Goal: Information Seeking & Learning: Find specific fact

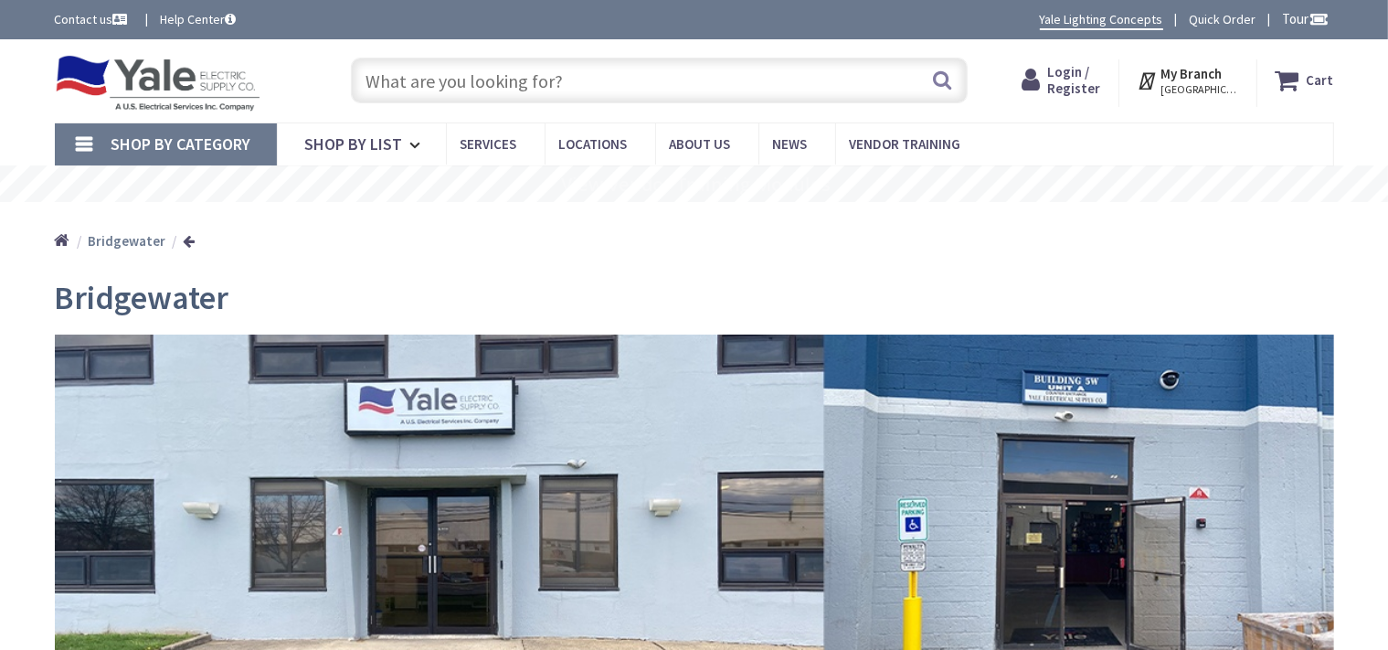
click at [435, 82] on input "text" at bounding box center [659, 81] width 617 height 46
paste input "Slip Meter Riser, 3" Diameter,"
type input "Slip Meter Riser, 3" Diameter,"
click at [941, 82] on button "Search" at bounding box center [942, 79] width 24 height 41
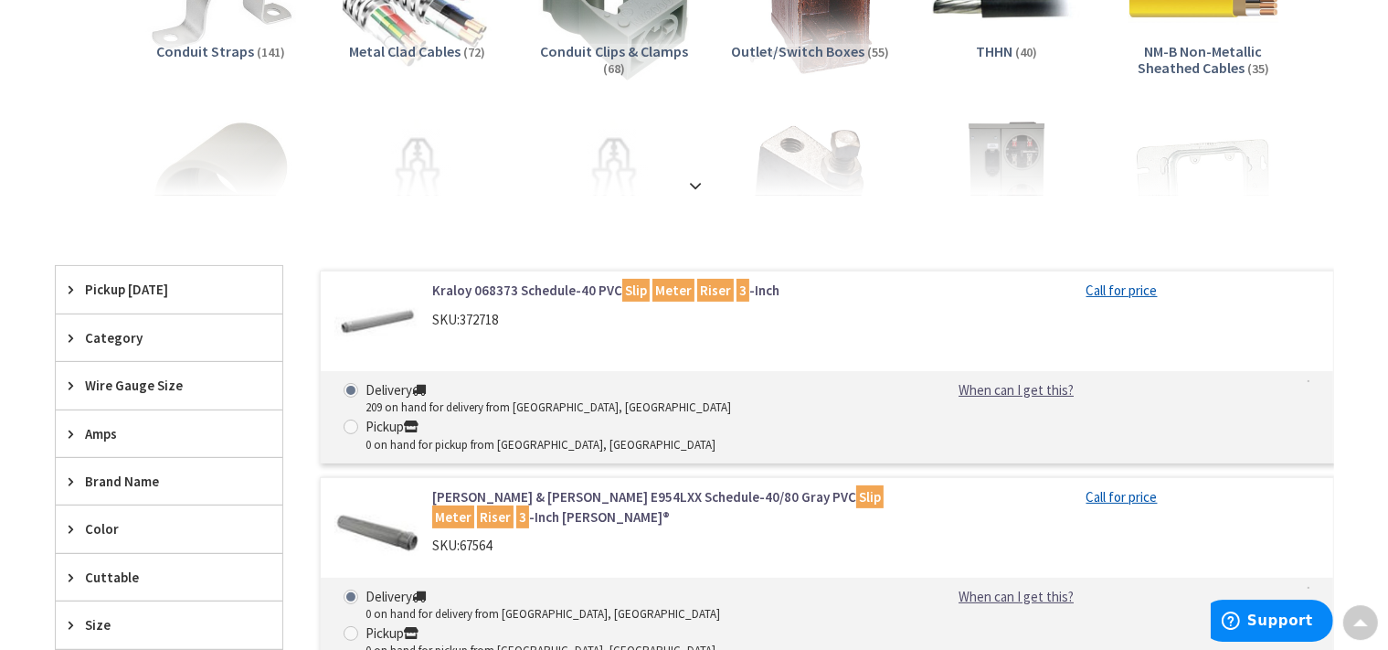
scroll to position [386, 0]
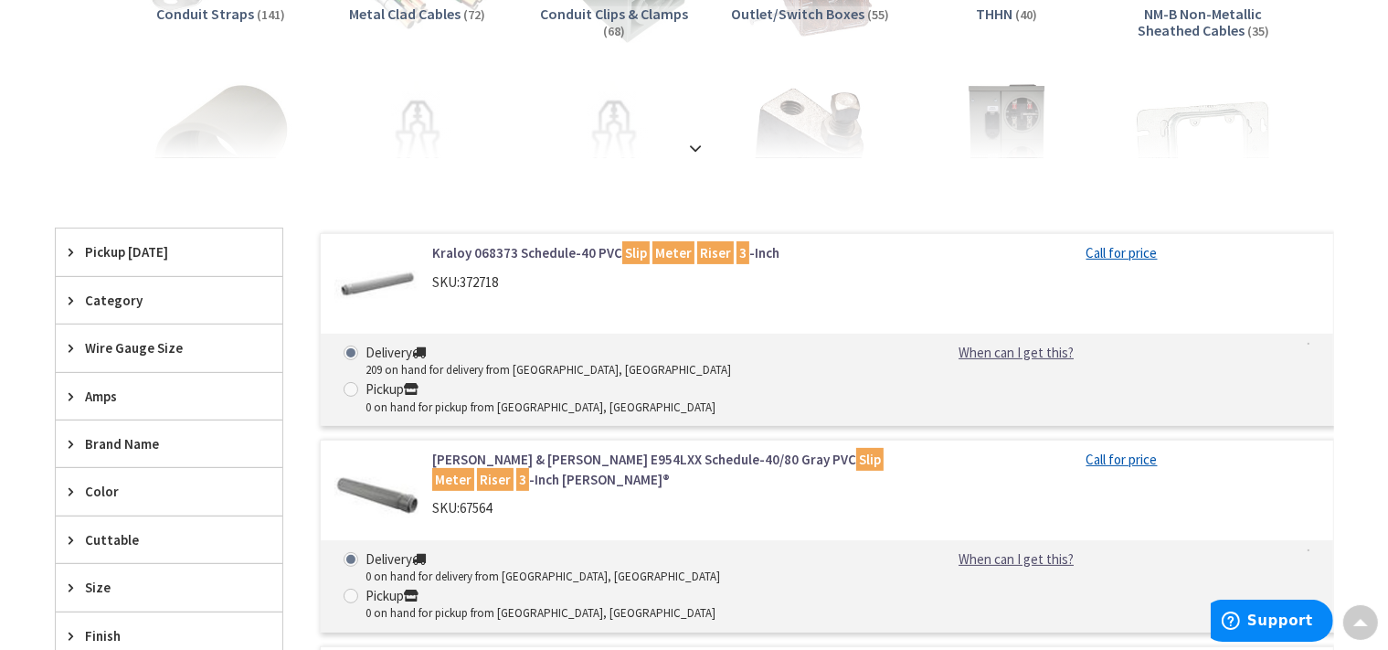
click at [539, 252] on link "Kraloy 068373 Schedule-40 PVC Slip Meter Riser 3 -Inch" at bounding box center [664, 252] width 465 height 19
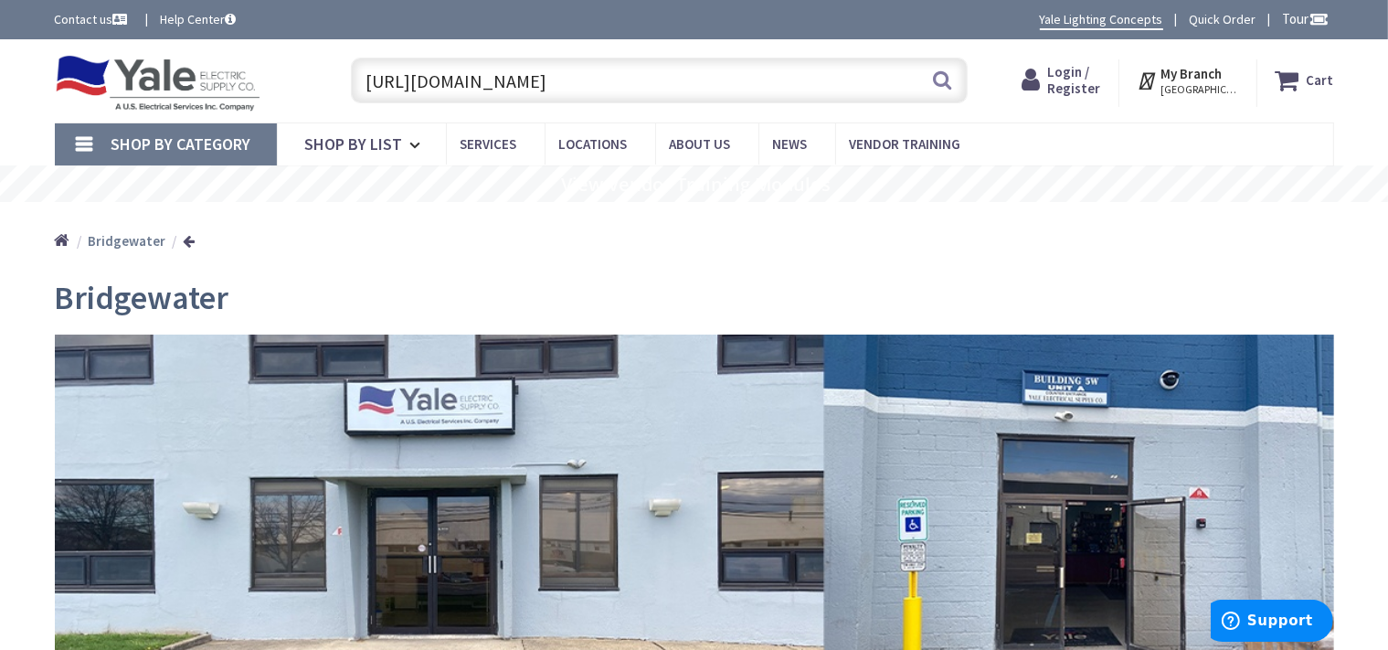
scroll to position [0, 490]
type input "https://www.yaleelectricsupply.com/kraloy-068373-schedule-40-pvc-slip-meter-ris…"
click at [934, 85] on button "Search" at bounding box center [942, 79] width 24 height 41
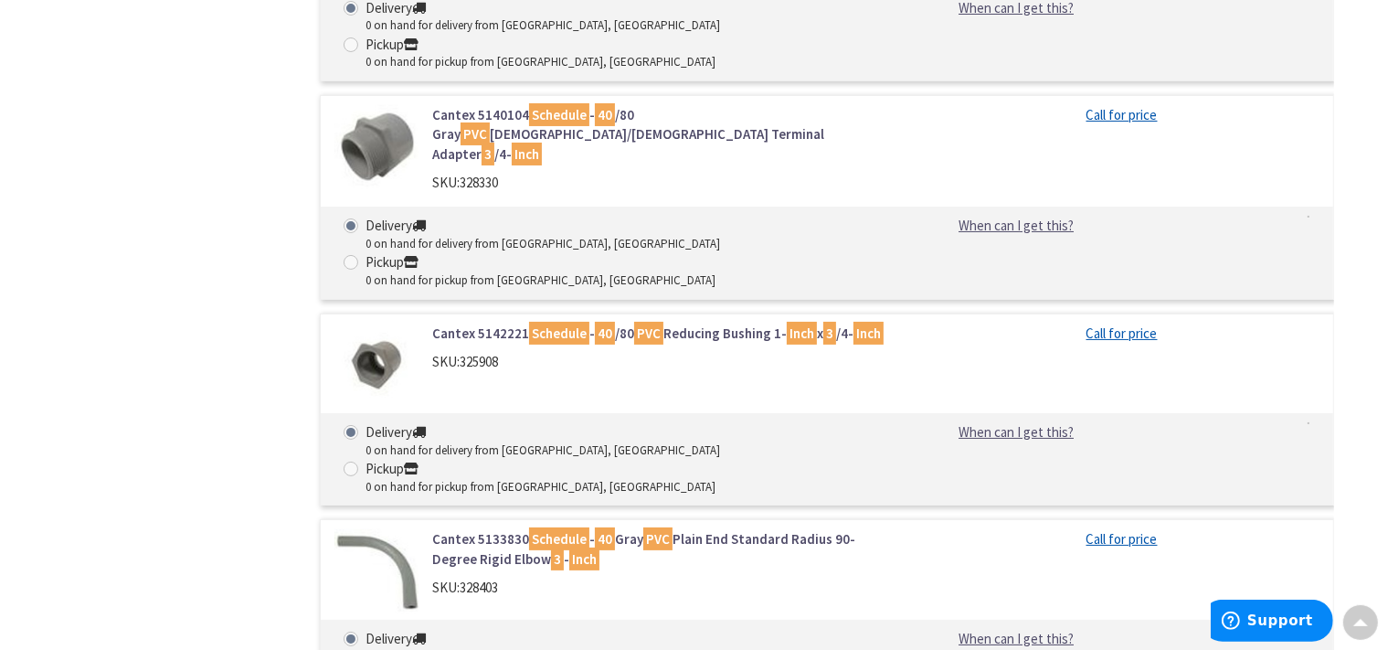
scroll to position [7042, 0]
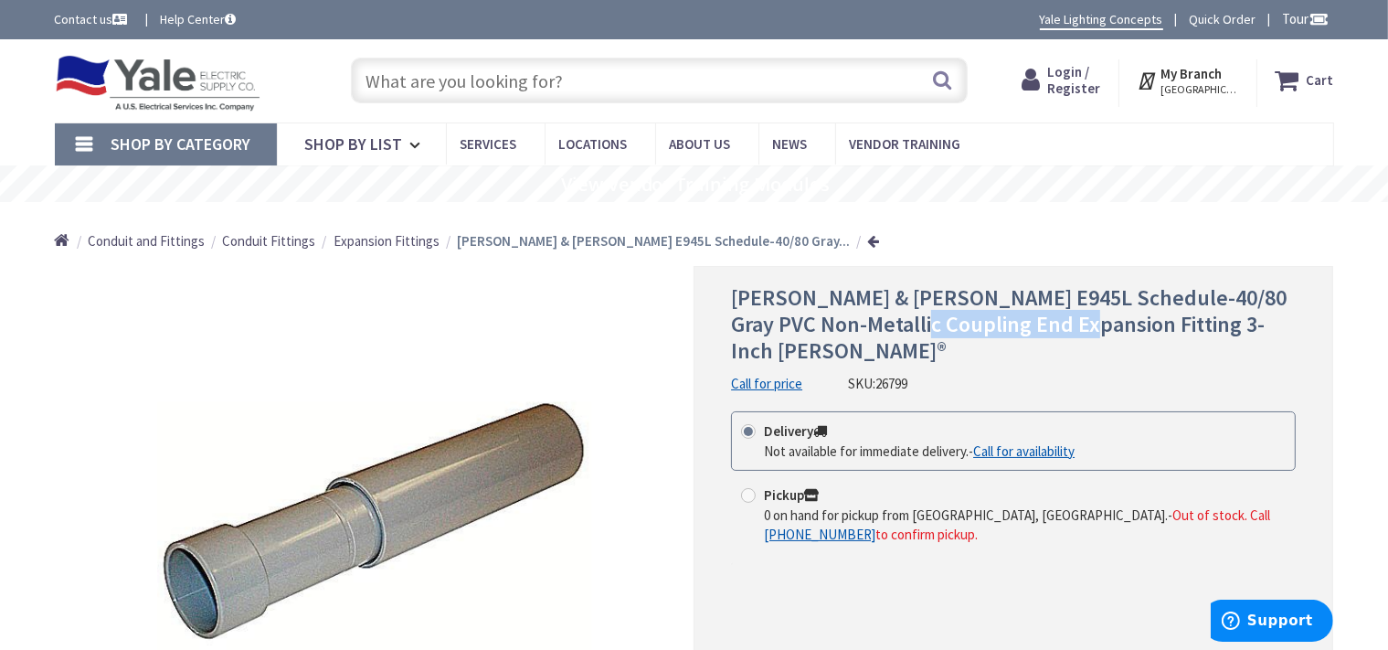
drag, startPoint x: 1102, startPoint y: 325, endPoint x: 944, endPoint y: 323, distance: 158.1
click at [944, 323] on span "[PERSON_NAME] & [PERSON_NAME] E945L Schedule-40/80 Gray PVC Non-Metallic Coupli…" at bounding box center [1008, 323] width 555 height 81
copy span "Expansion Fitting"
